Goal: Task Accomplishment & Management: Complete application form

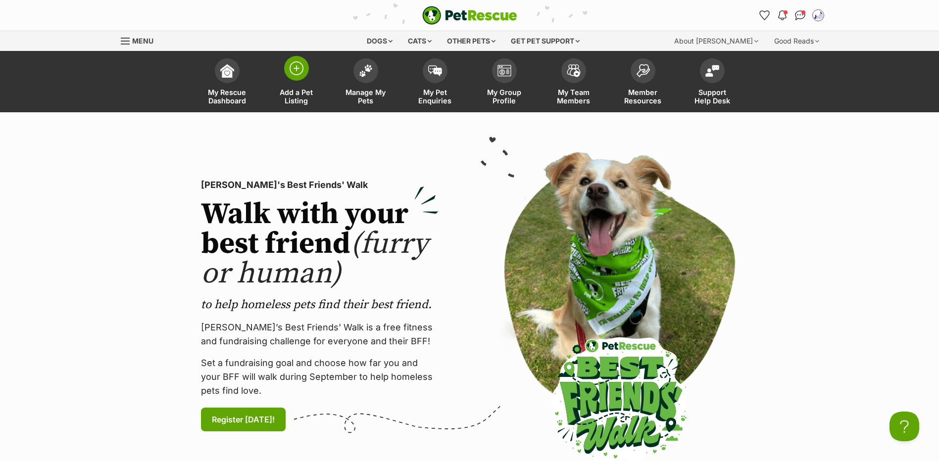
click at [282, 66] on link "Add a Pet Listing" at bounding box center [296, 82] width 69 height 59
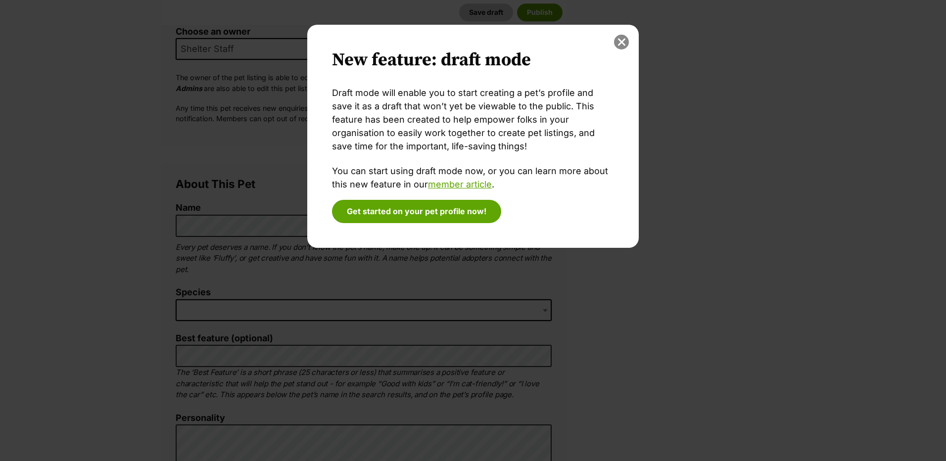
click at [620, 36] on button "close" at bounding box center [621, 42] width 15 height 15
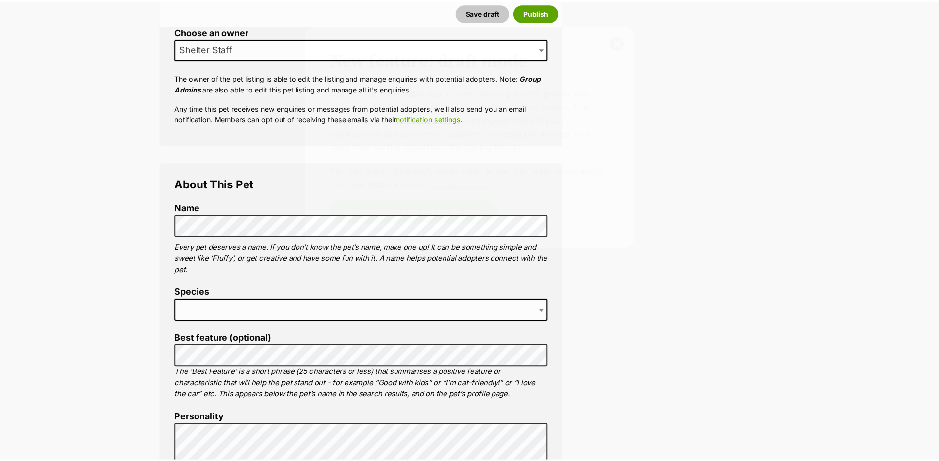
scroll to position [211, 0]
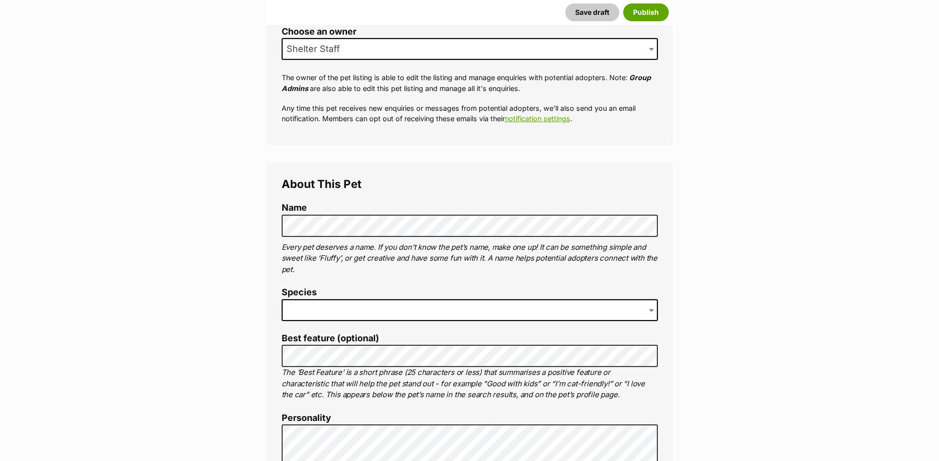
click at [381, 321] on span at bounding box center [470, 310] width 376 height 22
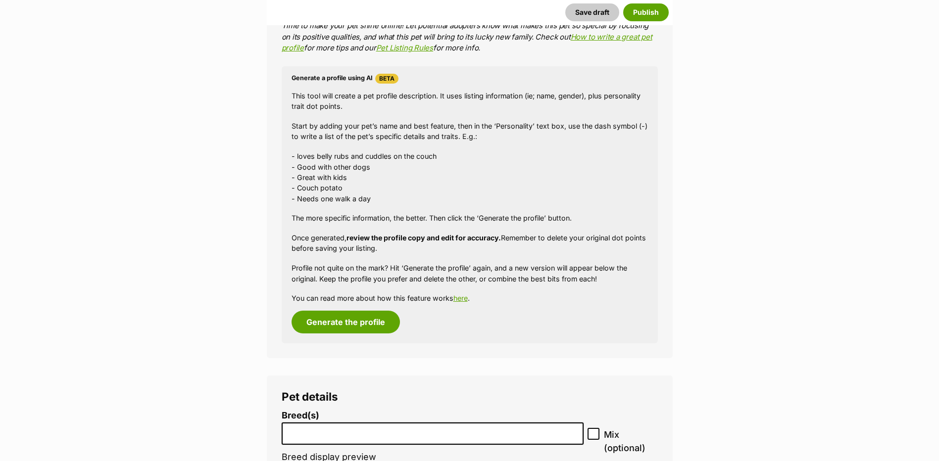
scroll to position [950, 0]
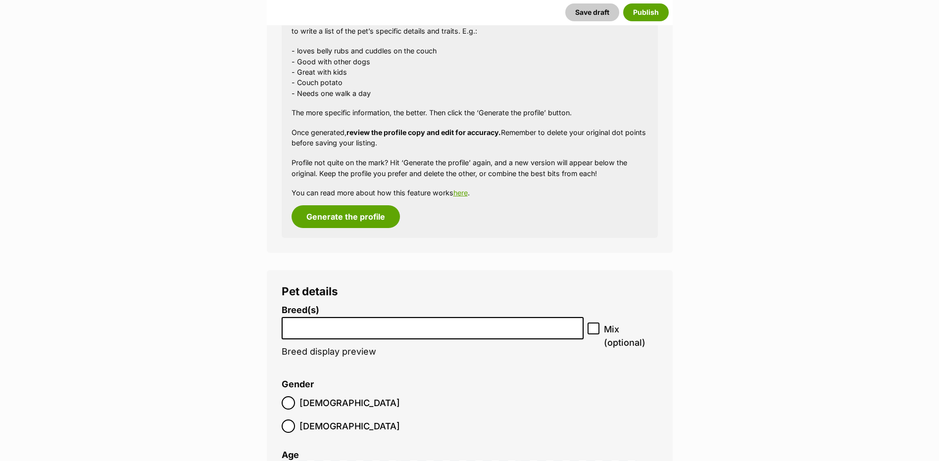
click at [441, 339] on li at bounding box center [433, 328] width 296 height 20
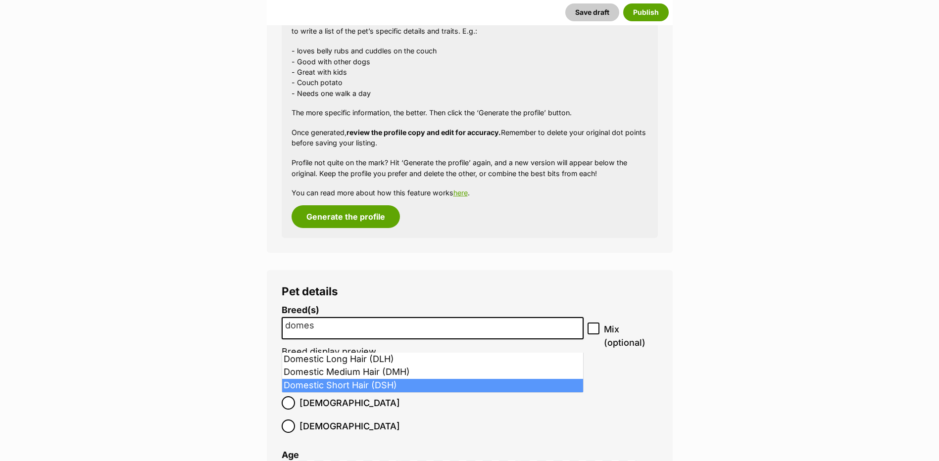
type input "domes"
select select "252102"
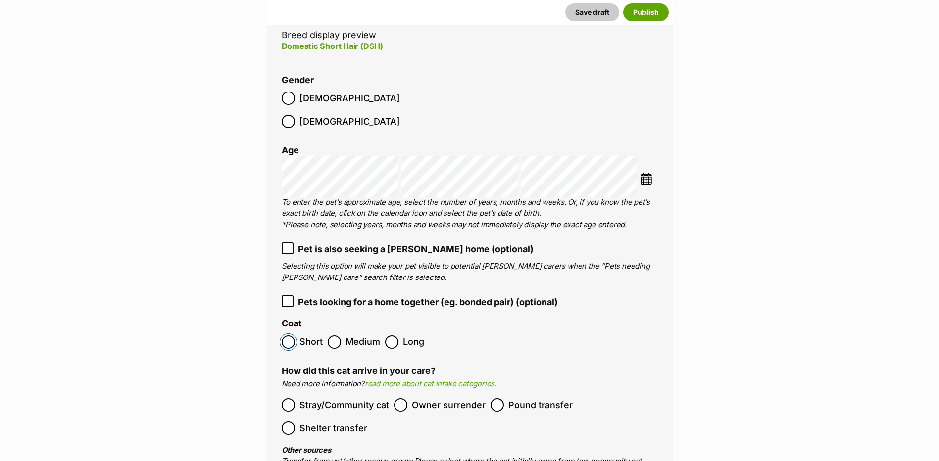
scroll to position [1373, 0]
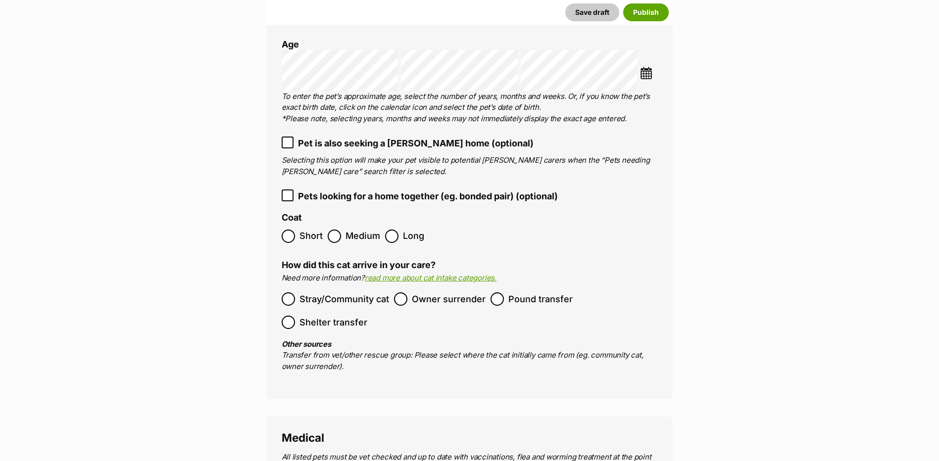
click at [420, 293] on span "Owner surrender" at bounding box center [449, 299] width 74 height 13
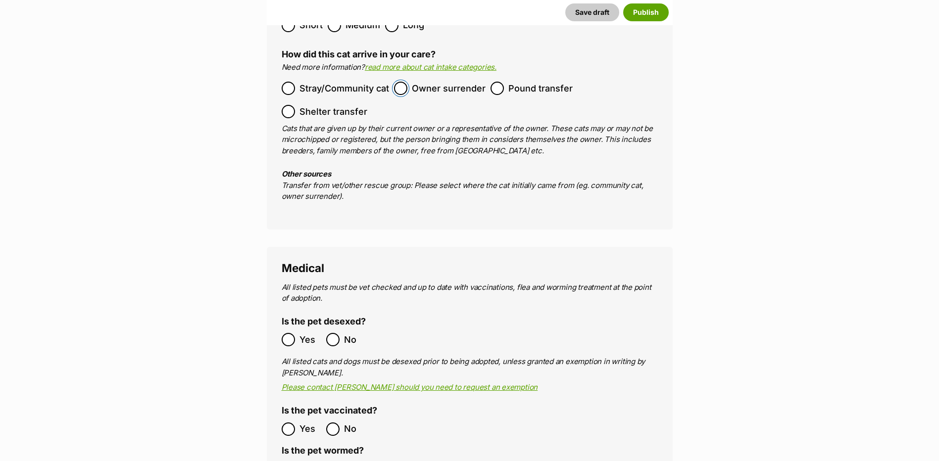
scroll to position [1690, 0]
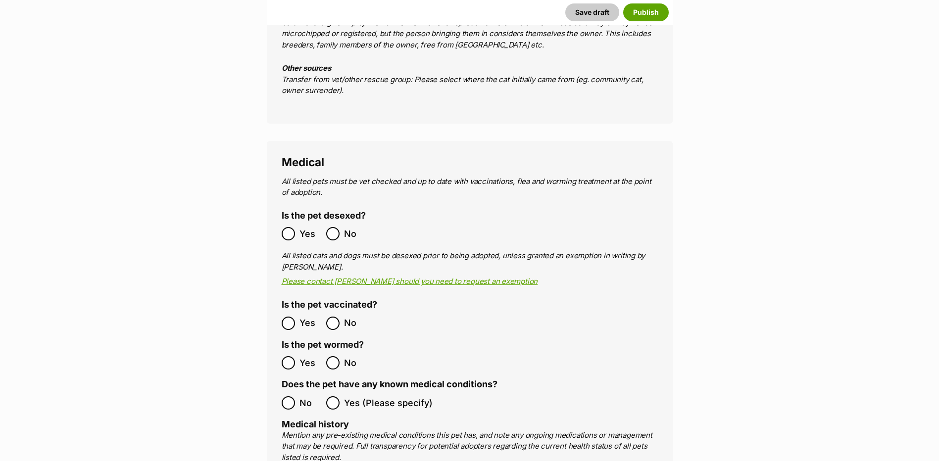
click at [296, 229] on label "Yes" at bounding box center [302, 233] width 40 height 13
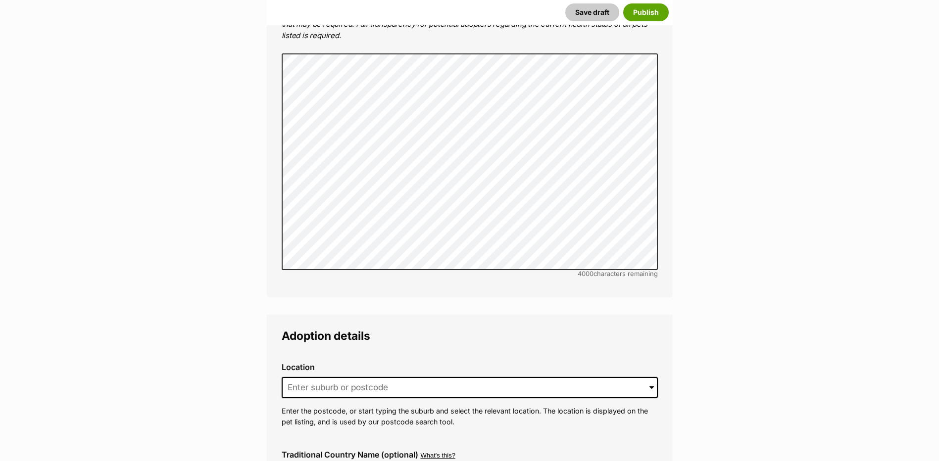
scroll to position [2218, 0]
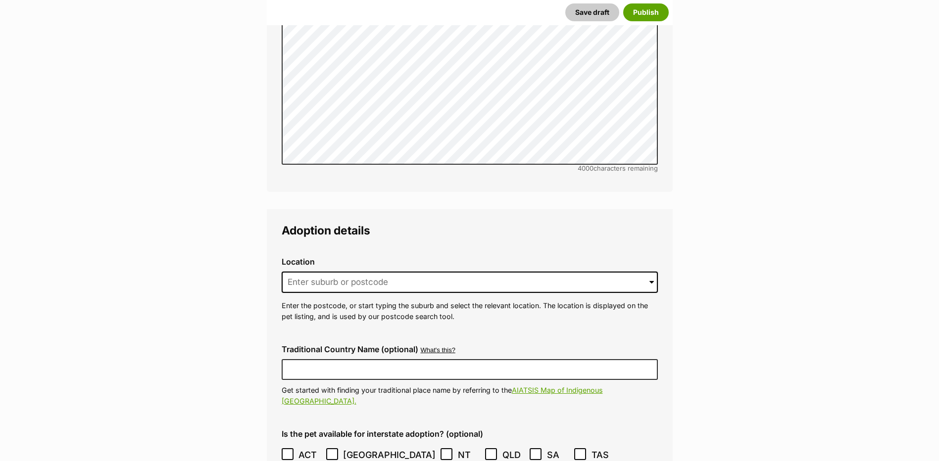
click at [376, 300] on p "Enter the postcode, or start typing the suburb and select the relevant location…" at bounding box center [470, 310] width 376 height 21
click at [377, 280] on input at bounding box center [470, 283] width 376 height 22
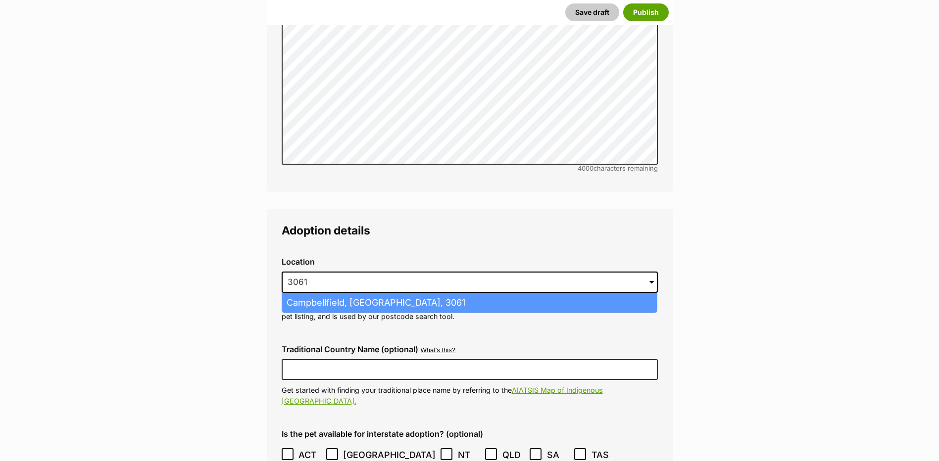
click at [338, 294] on li "Campbellfield, Victoria, 3061" at bounding box center [469, 303] width 375 height 19
type input "Campbellfield, Victoria, 3061"
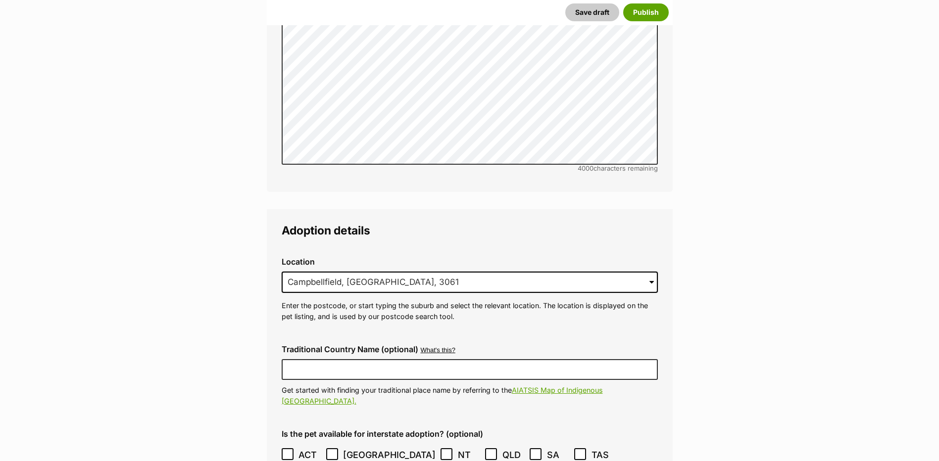
scroll to position [2429, 0]
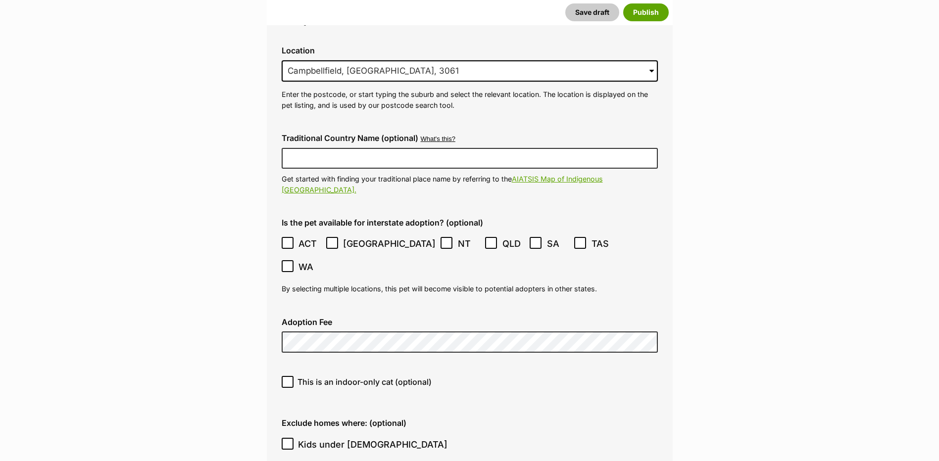
drag, startPoint x: 682, startPoint y: 357, endPoint x: 675, endPoint y: 357, distance: 6.9
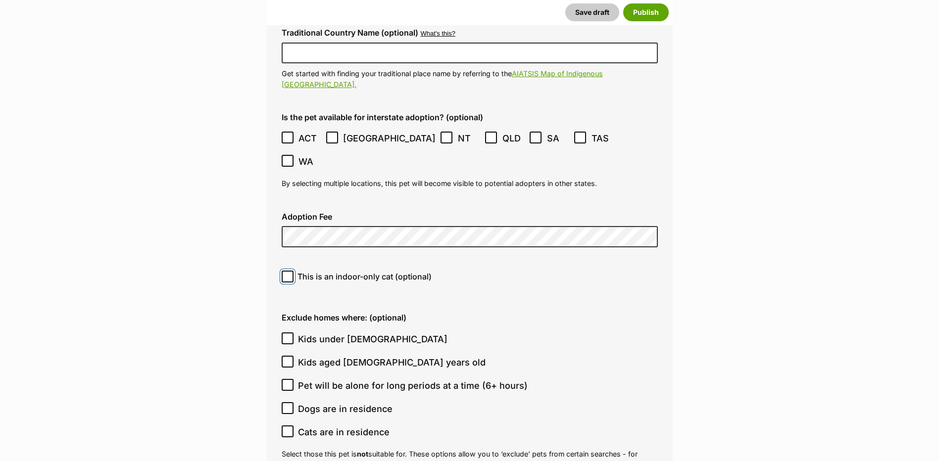
click at [283, 271] on input "This is an indoor-only cat (optional)" at bounding box center [288, 277] width 12 height 12
checkbox input "true"
click at [287, 336] on icon at bounding box center [288, 338] width 6 height 4
click at [287, 333] on input "Kids under 5 years old" at bounding box center [288, 339] width 12 height 12
checkbox input "true"
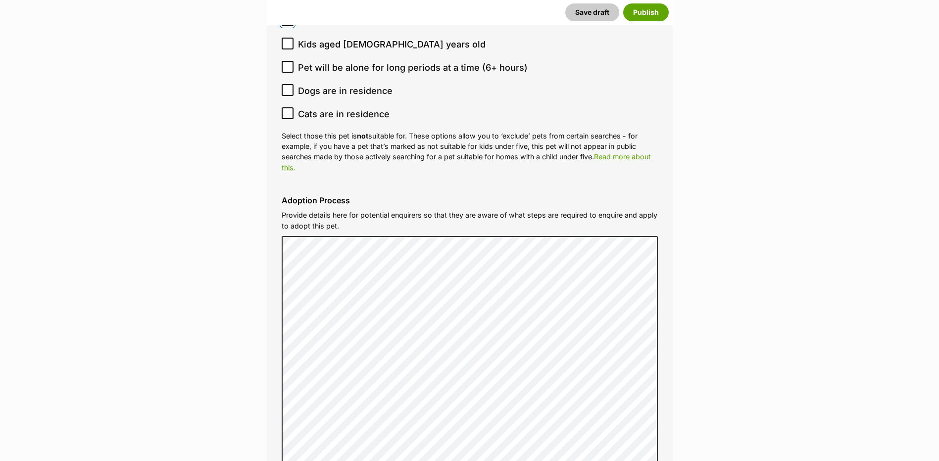
scroll to position [2747, 0]
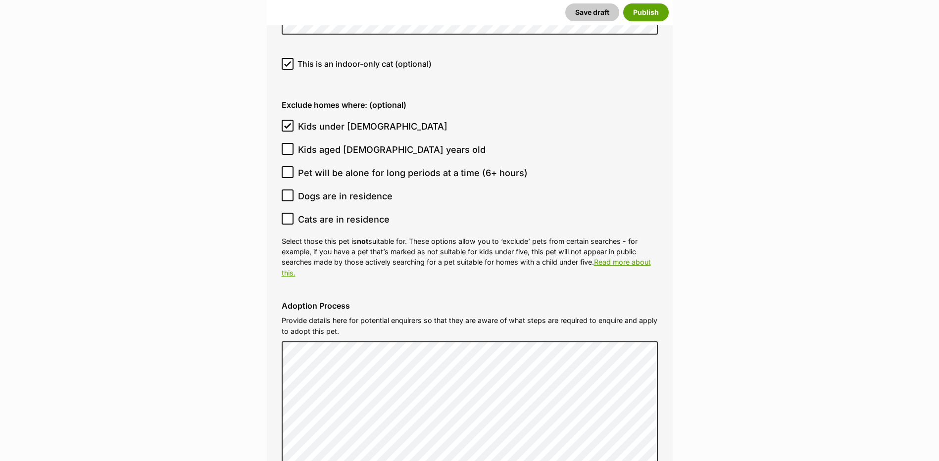
click at [287, 192] on icon at bounding box center [287, 195] width 7 height 7
click at [287, 190] on input "Dogs are in residence" at bounding box center [288, 196] width 12 height 12
checkbox input "true"
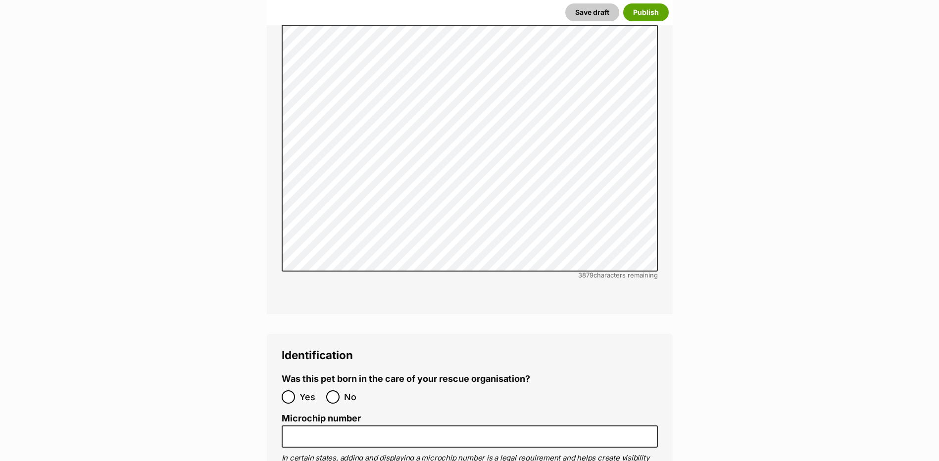
scroll to position [3170, 0]
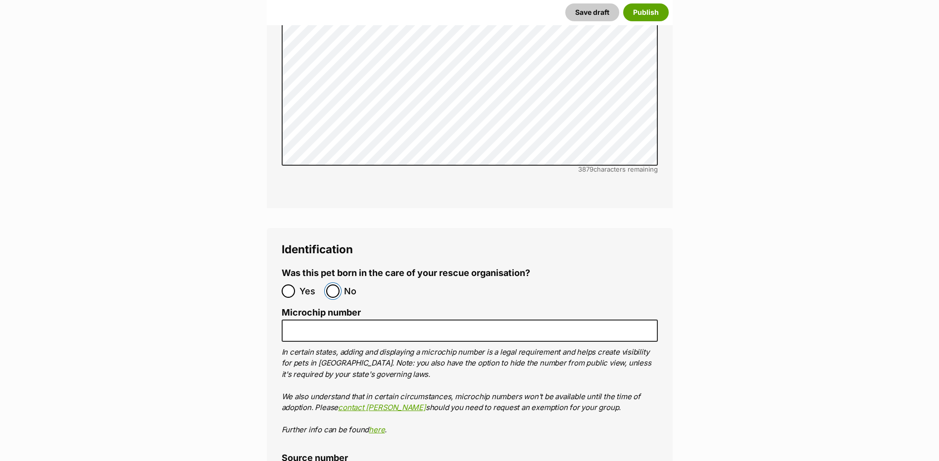
click at [332, 285] on input "No" at bounding box center [332, 291] width 13 height 13
radio input "true"
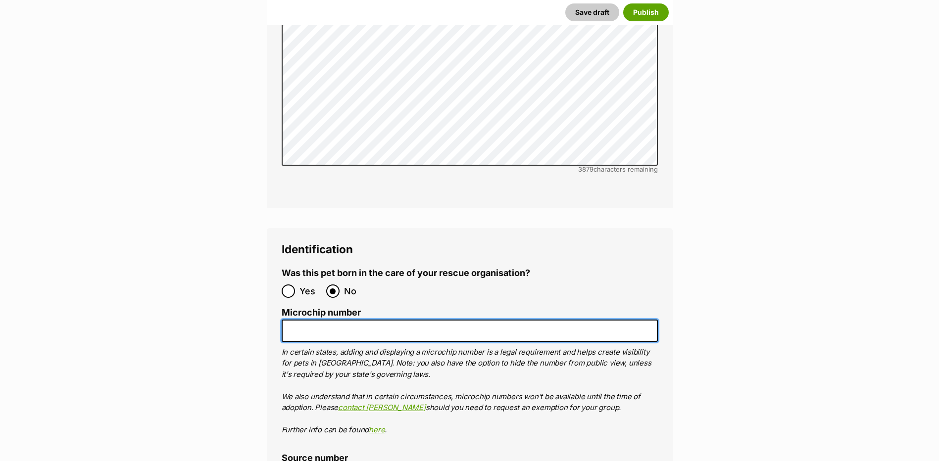
click at [339, 320] on input "Microchip number" at bounding box center [470, 331] width 376 height 22
paste input "956000018879187"
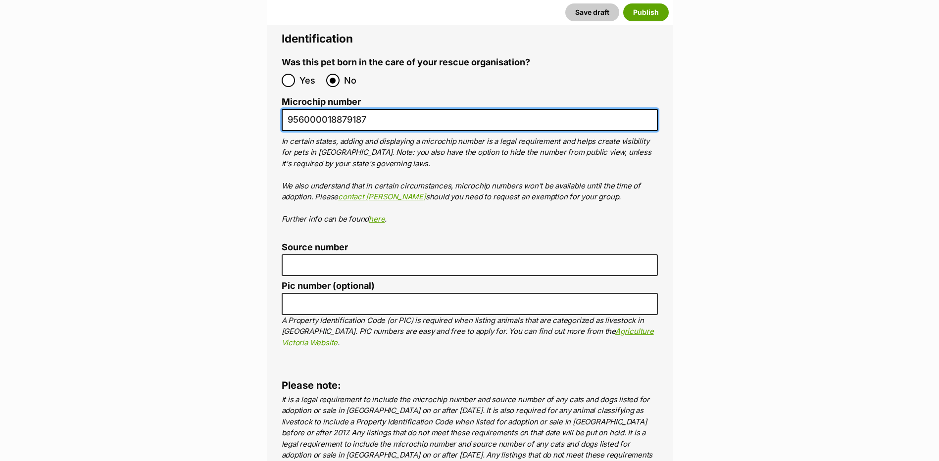
type input "956000018879187"
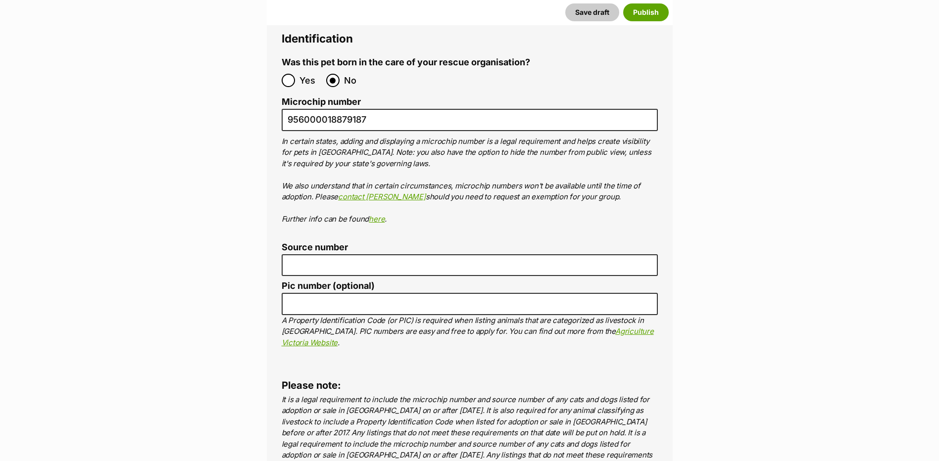
click at [494, 281] on label "Pic number (optional)" at bounding box center [470, 286] width 376 height 10
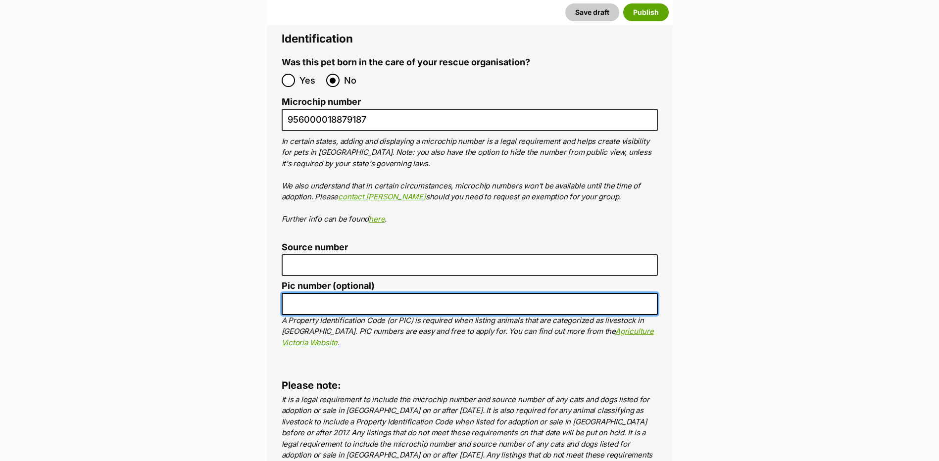
click at [494, 293] on input "Pic number (optional)" at bounding box center [470, 304] width 376 height 22
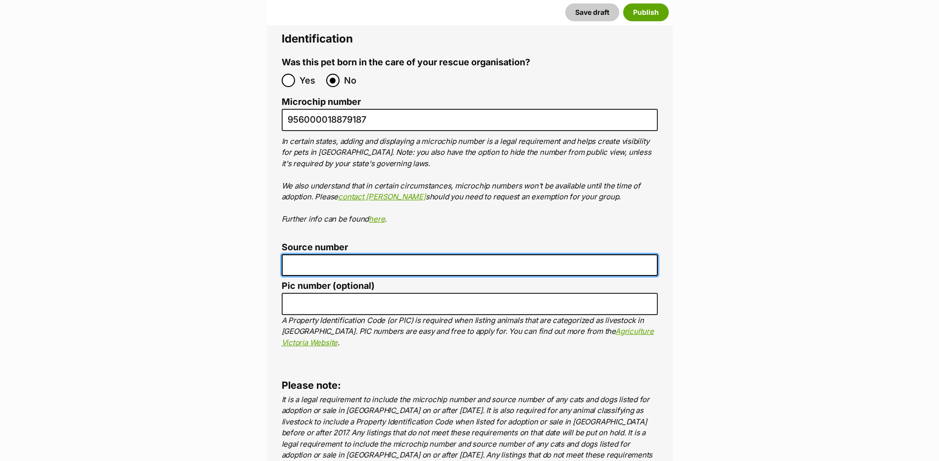
click at [499, 254] on input "Source number" at bounding box center [470, 265] width 376 height 22
paste input "FC201464"
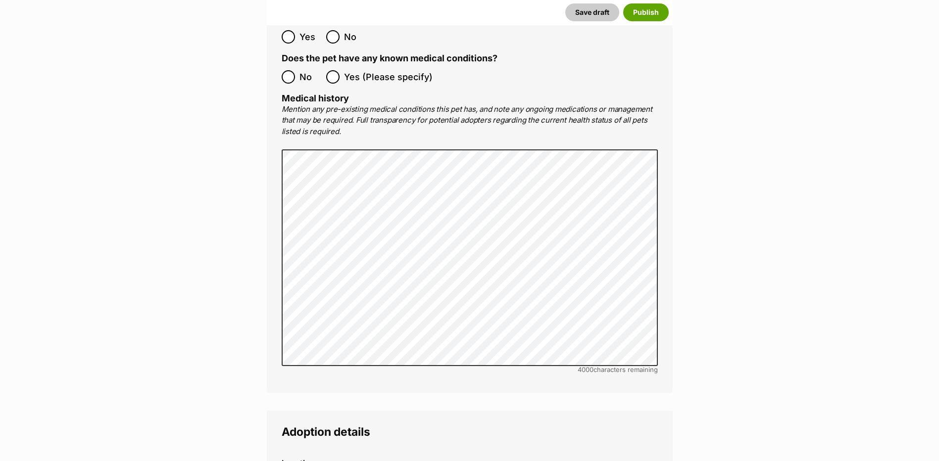
scroll to position [1490, 0]
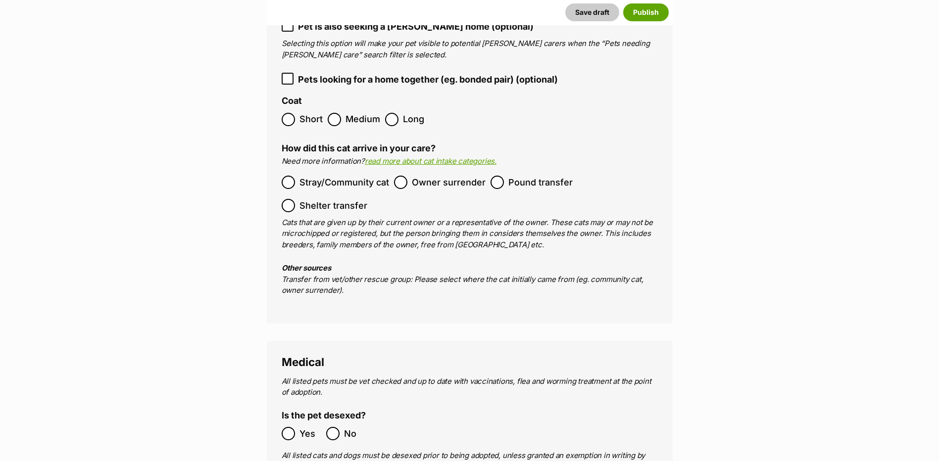
type input "FC201464"
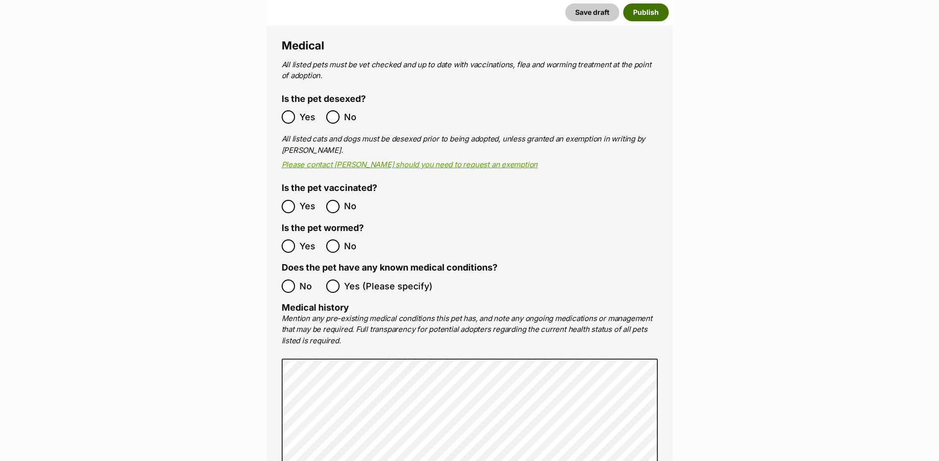
click at [646, 18] on button "Publish" at bounding box center [646, 12] width 46 height 18
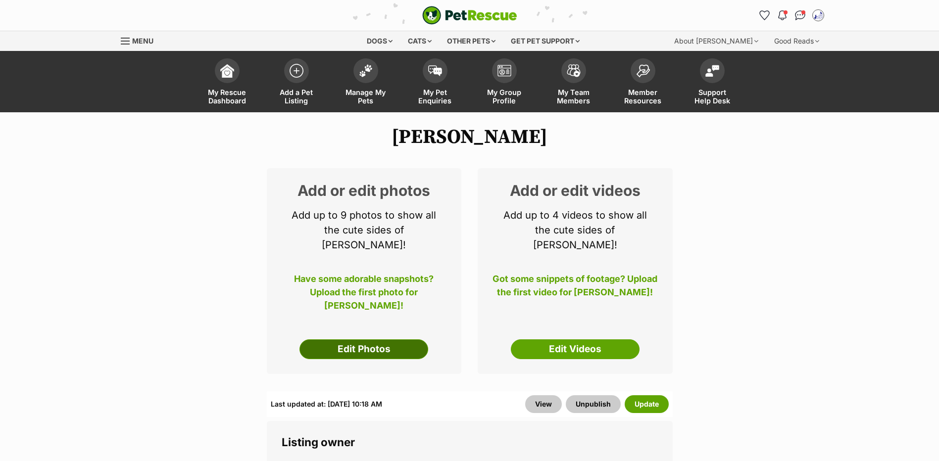
click at [353, 348] on link "Edit Photos" at bounding box center [363, 350] width 129 height 20
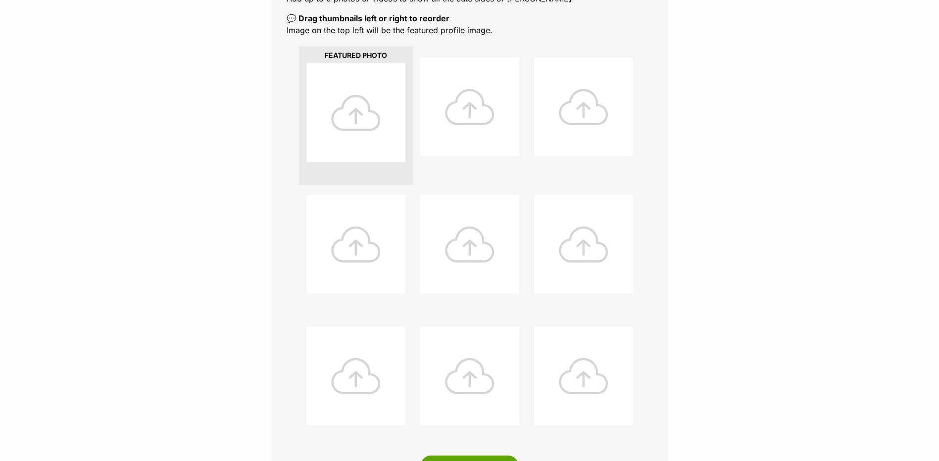
scroll to position [317, 0]
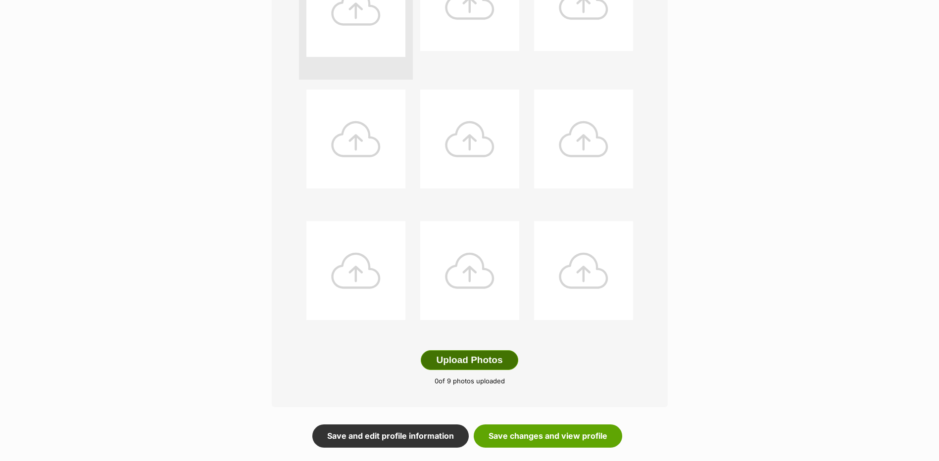
click at [484, 370] on button "Upload Photos" at bounding box center [469, 360] width 97 height 20
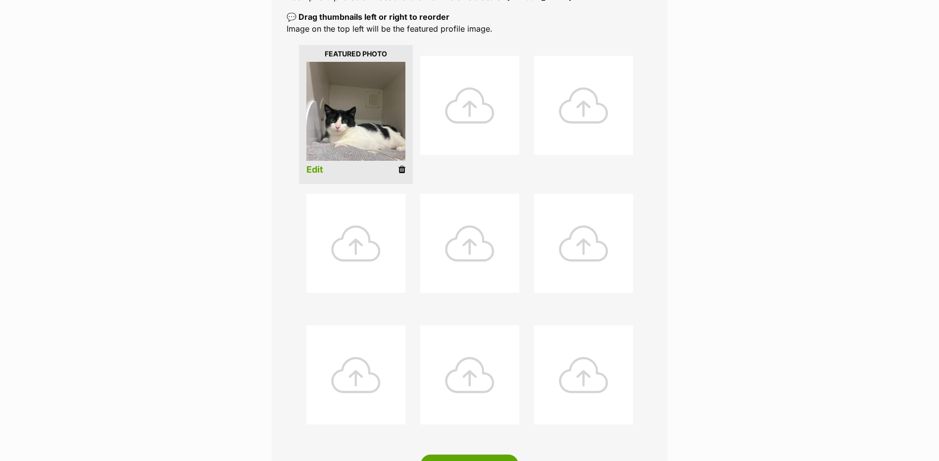
scroll to position [635, 0]
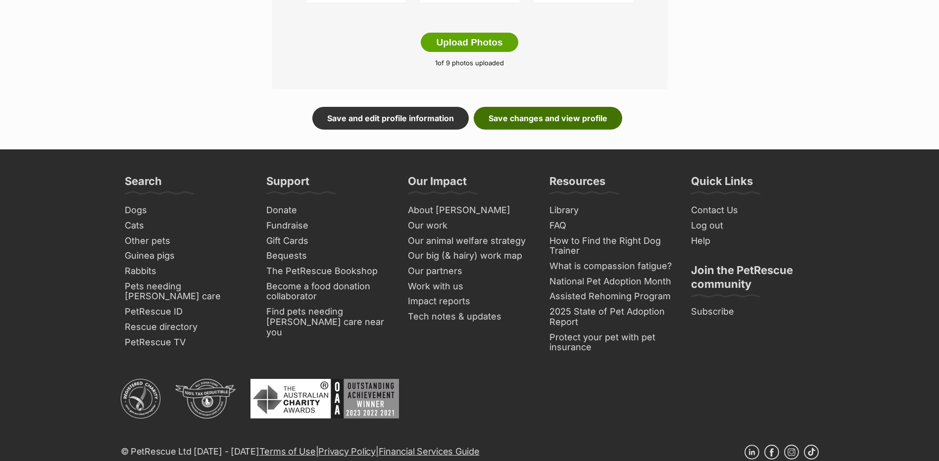
click at [548, 128] on link "Save changes and view profile" at bounding box center [548, 118] width 149 height 23
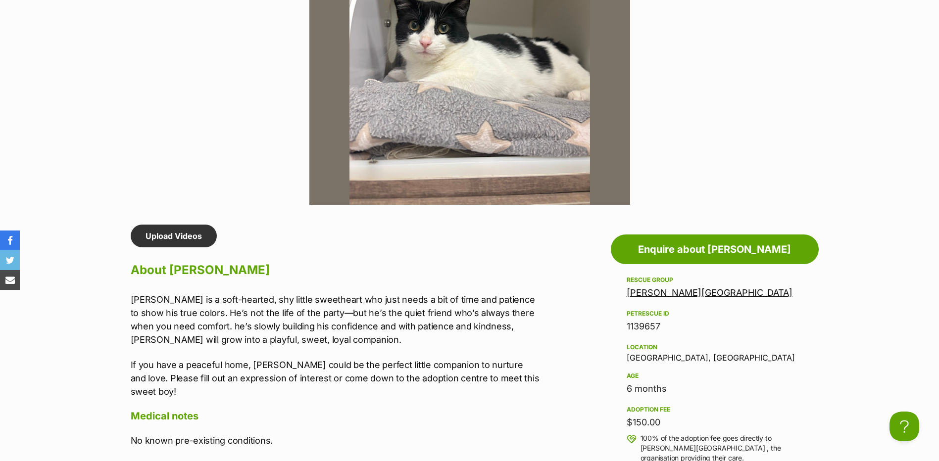
scroll to position [6, 0]
